Goal: Task Accomplishment & Management: Manage account settings

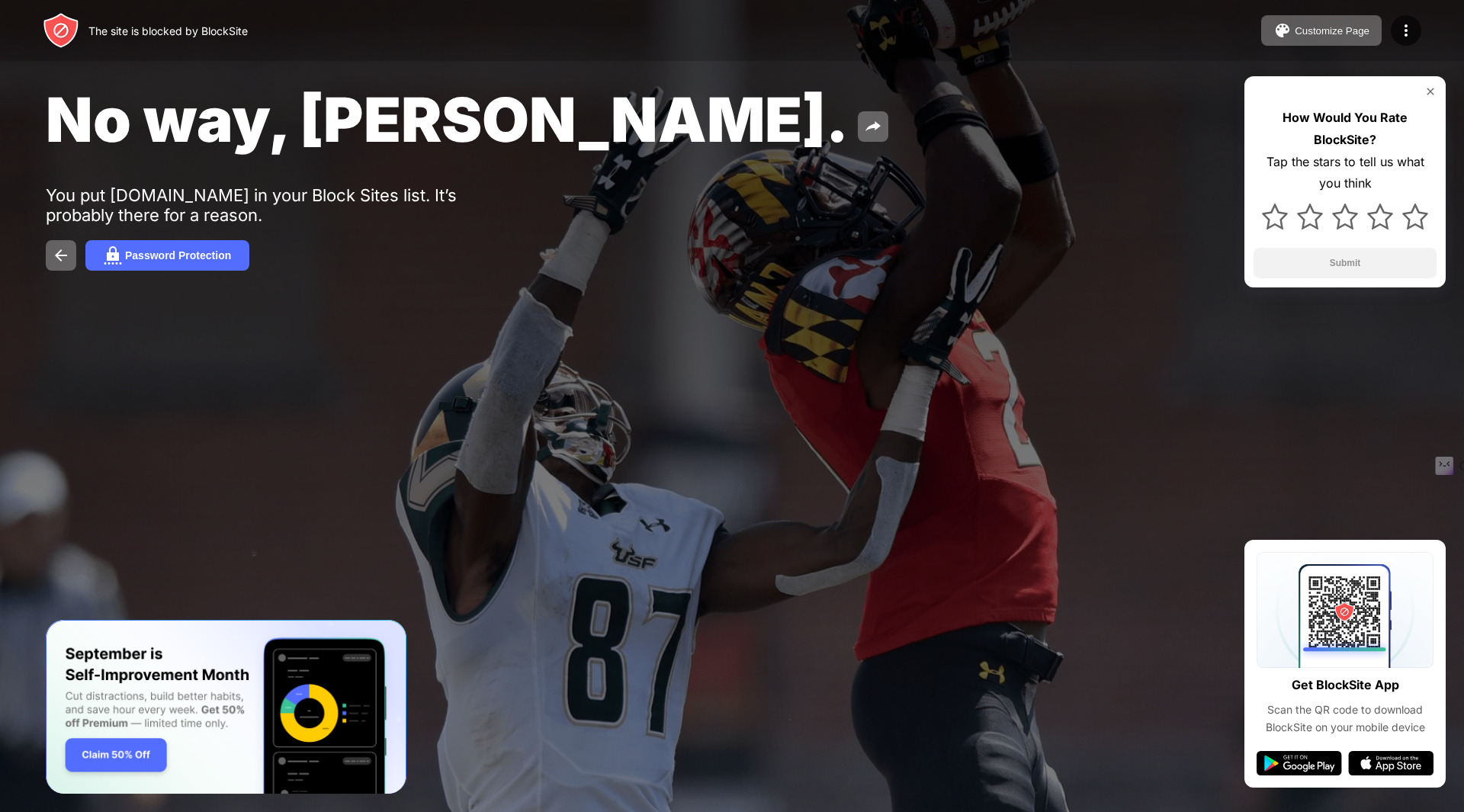
drag, startPoint x: 1407, startPoint y: 33, endPoint x: 1366, endPoint y: 46, distance: 43.0
click at [1408, 32] on img at bounding box center [1406, 31] width 19 height 19
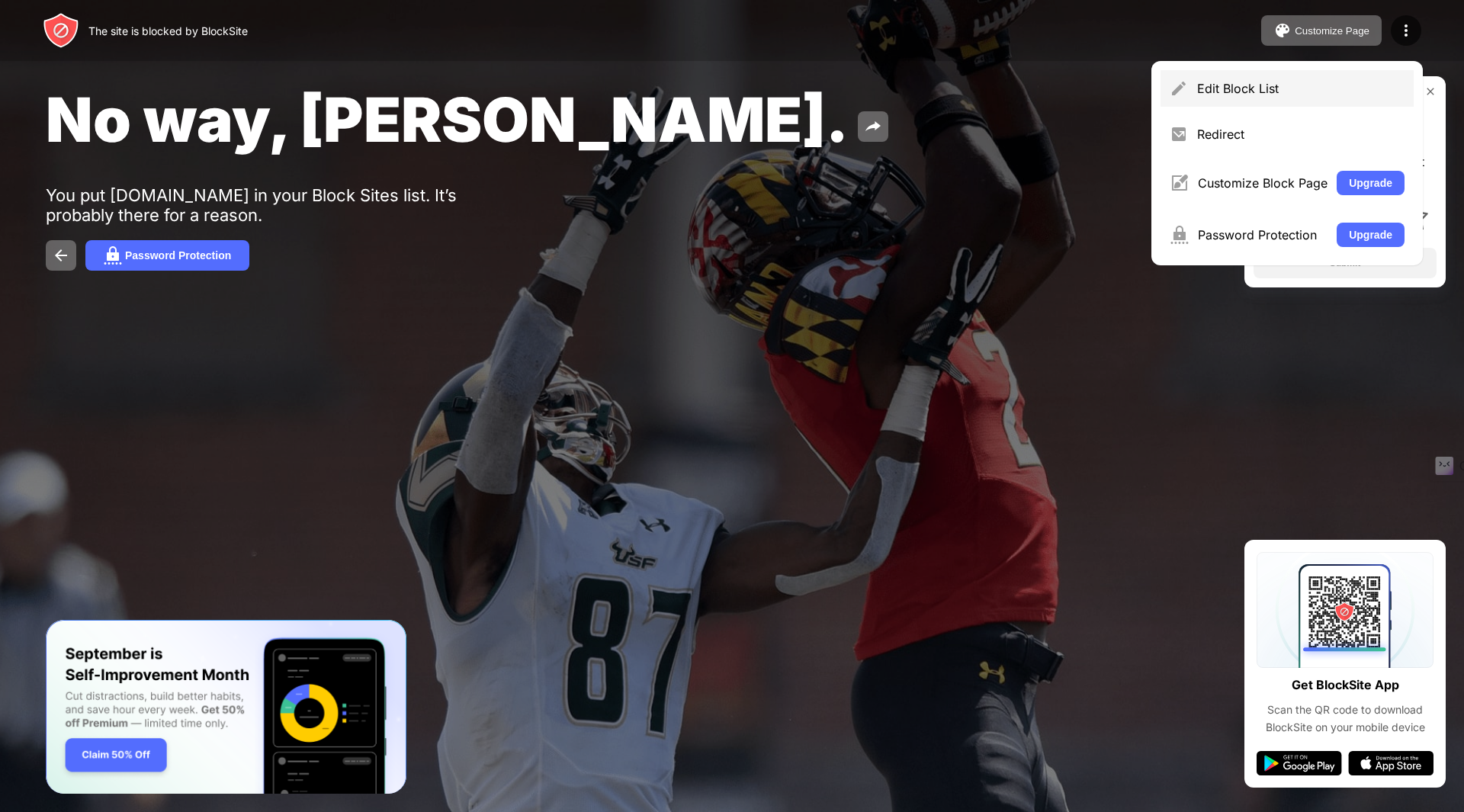
click at [1221, 80] on div "Edit Block List" at bounding box center [1287, 88] width 253 height 36
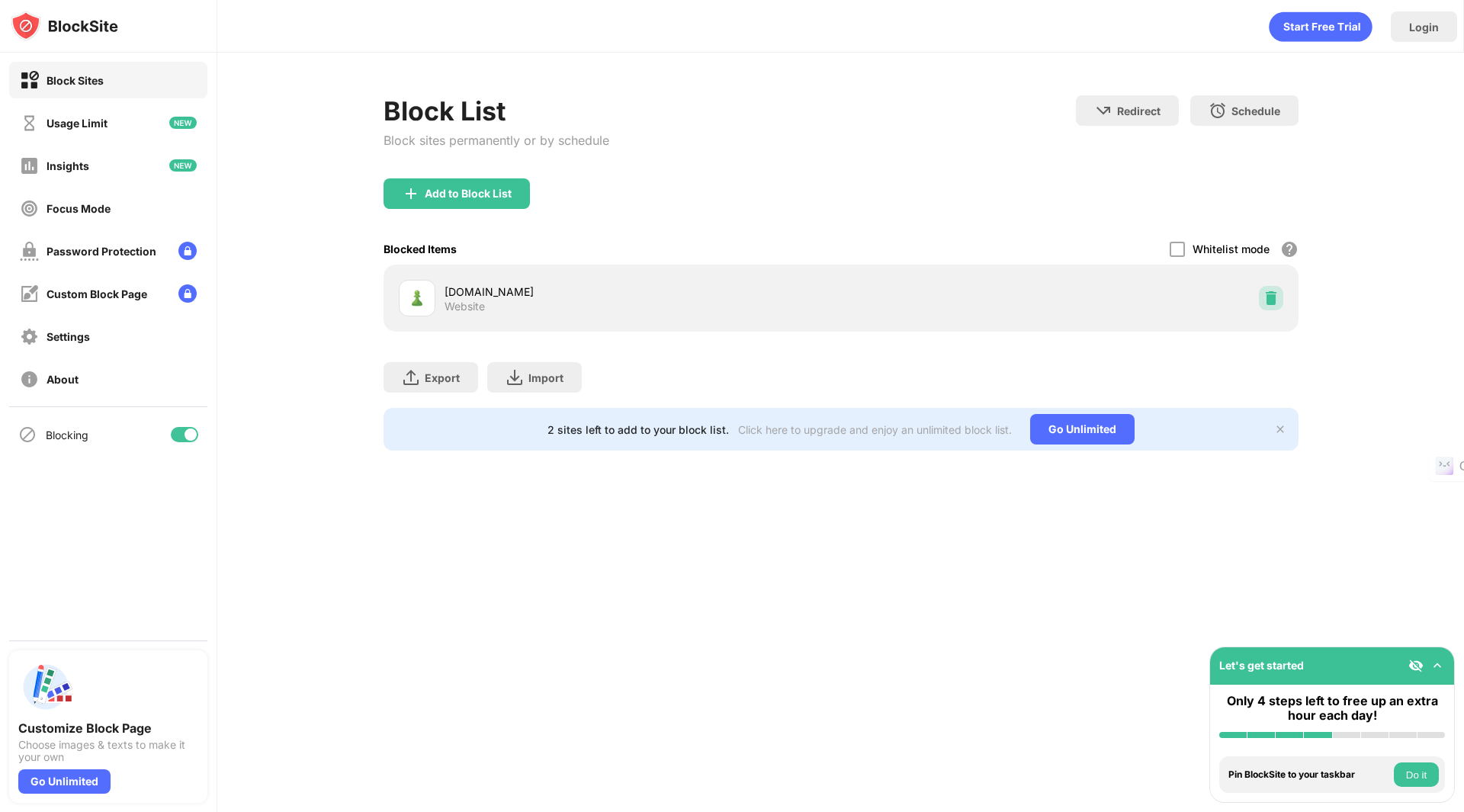
click at [1277, 298] on img at bounding box center [1271, 298] width 15 height 15
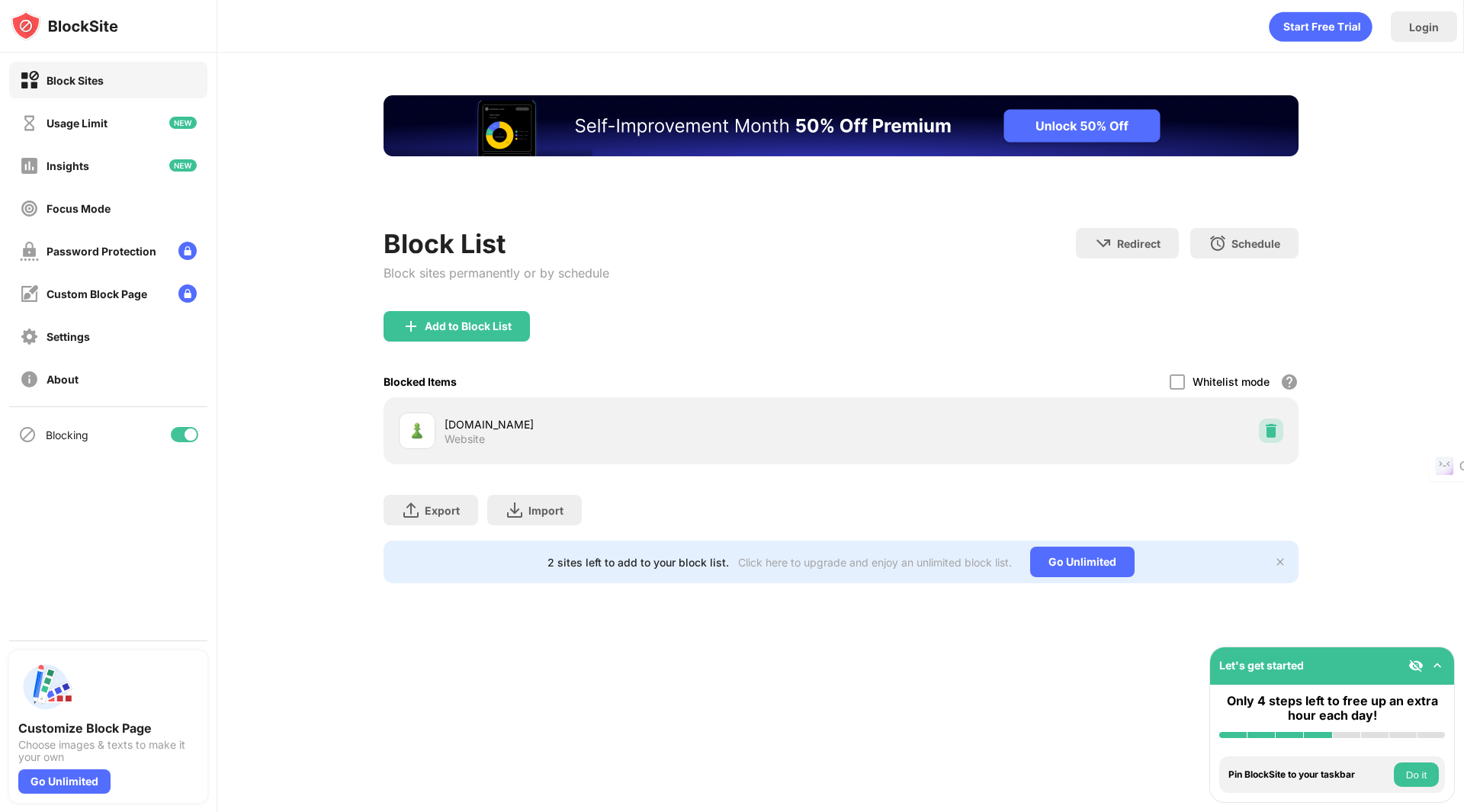
click at [1272, 429] on img at bounding box center [1271, 431] width 15 height 15
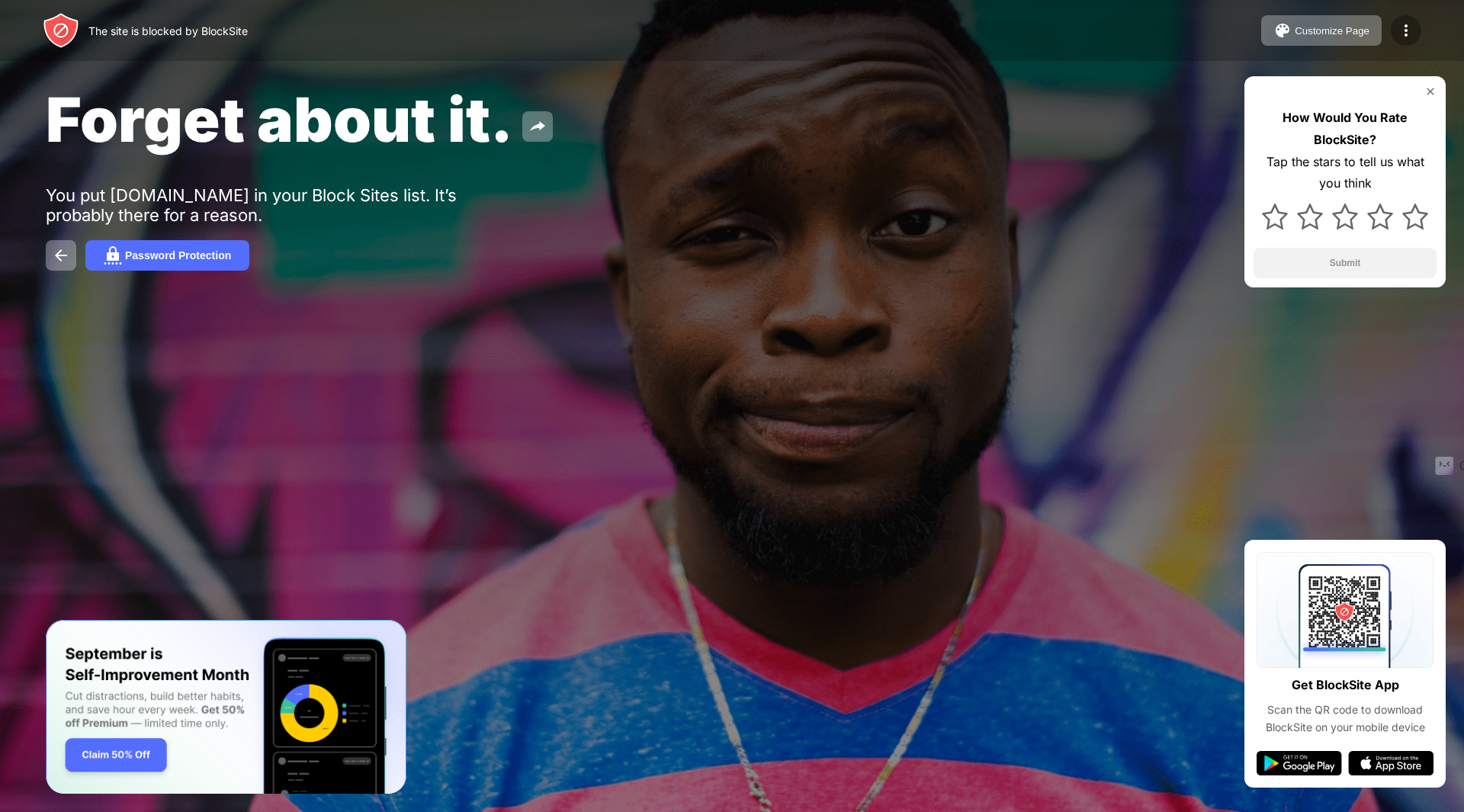
click at [1406, 25] on img at bounding box center [1406, 31] width 19 height 19
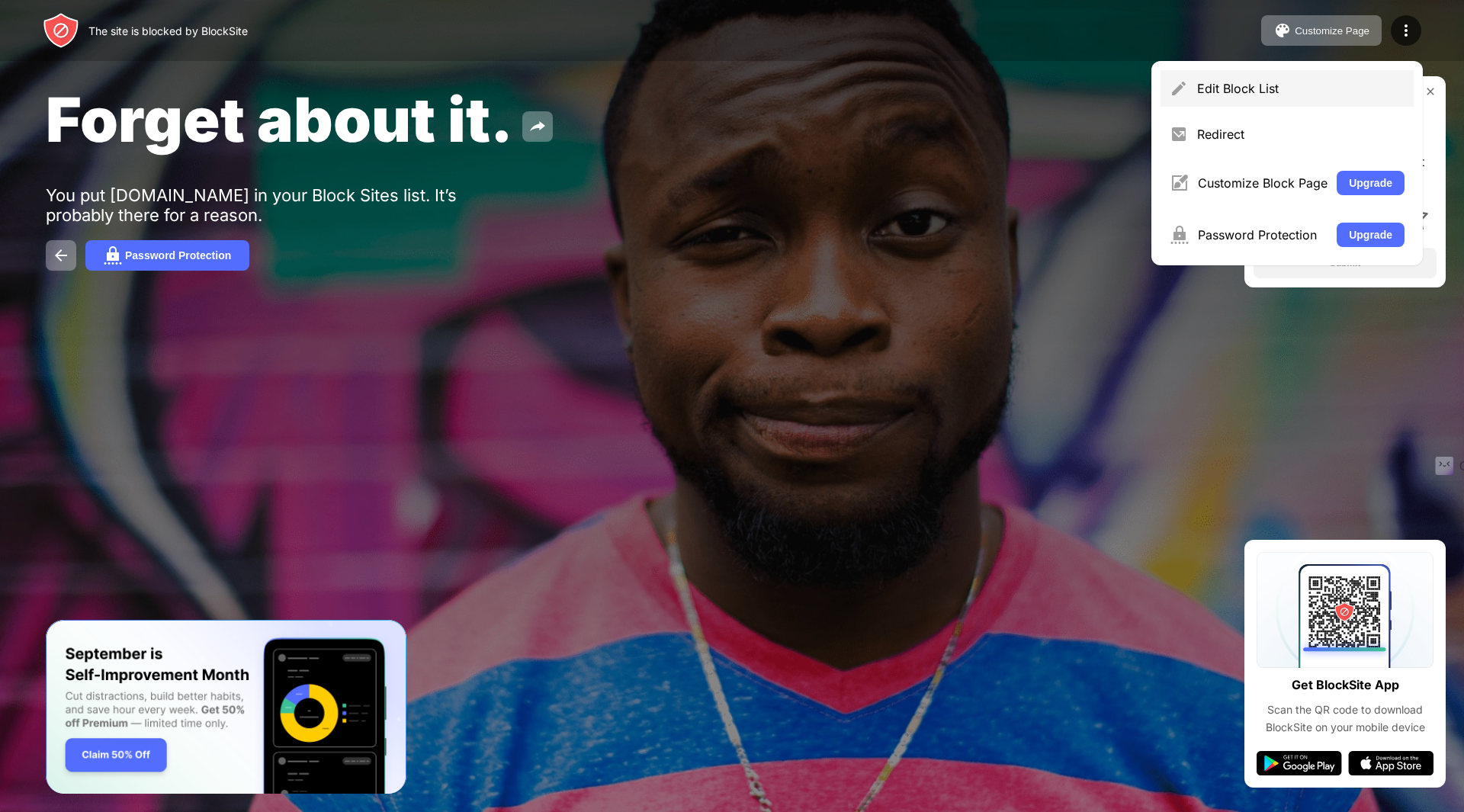
click at [1244, 87] on div "Edit Block List" at bounding box center [1301, 88] width 207 height 15
